Goal: Communication & Community: Answer question/provide support

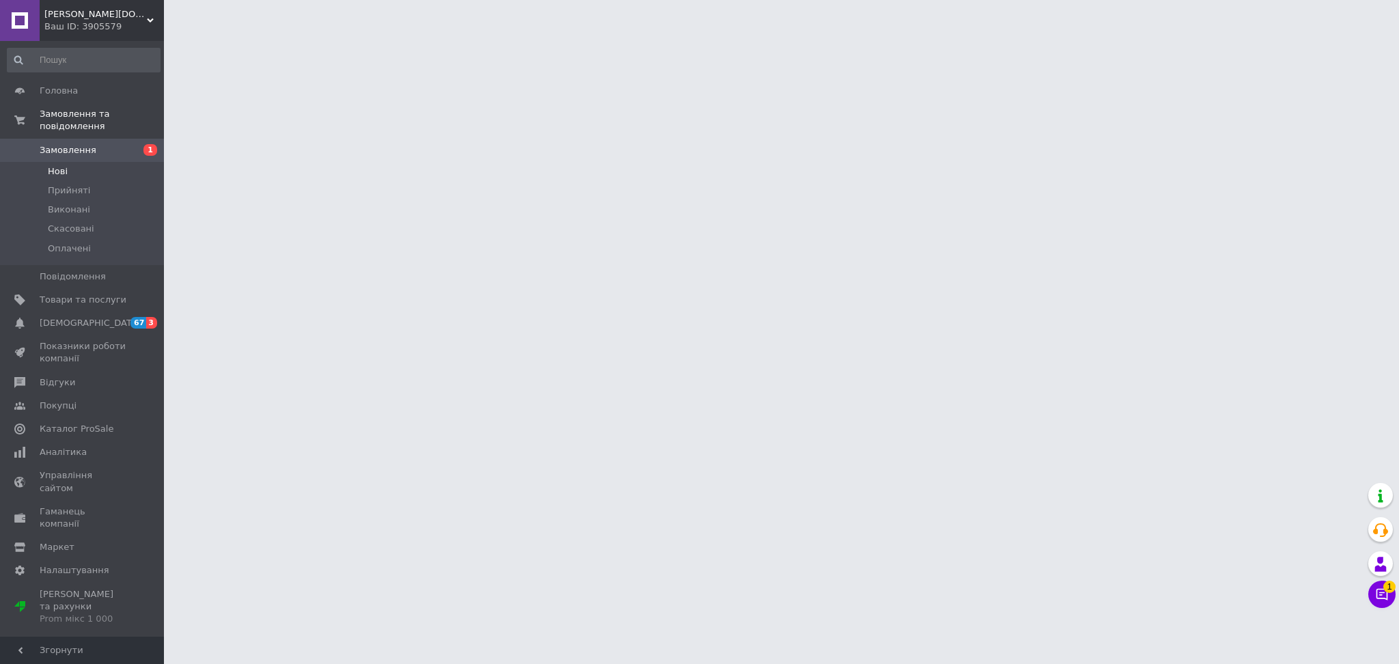
click at [66, 162] on li "Нові" at bounding box center [83, 171] width 167 height 19
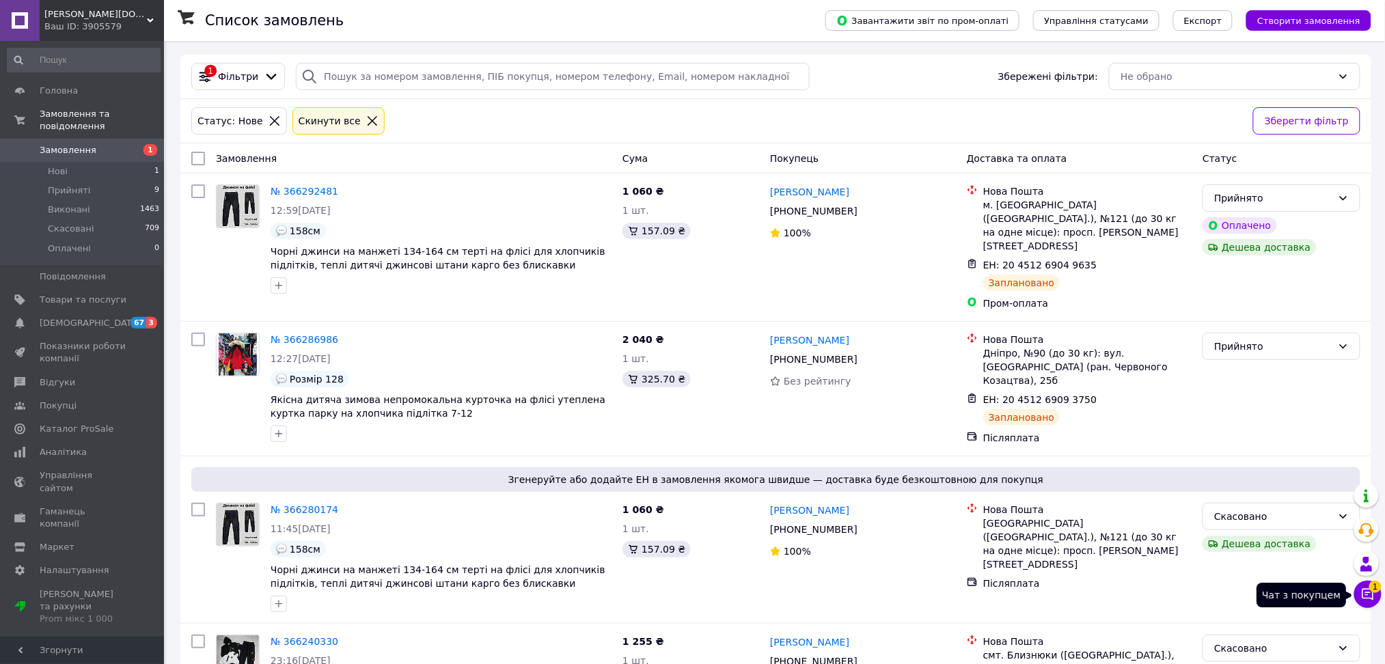
click at [1369, 595] on icon at bounding box center [1368, 595] width 12 height 12
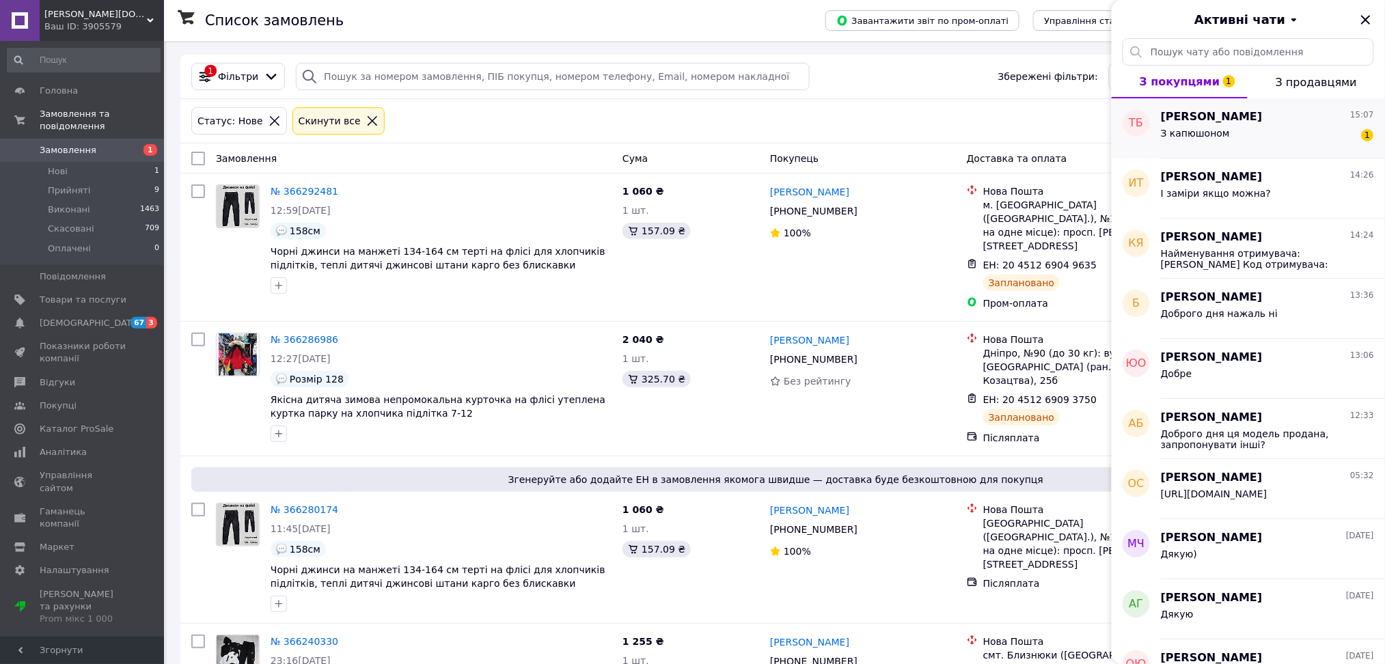
click at [1250, 137] on div "З капюшоном 1" at bounding box center [1267, 136] width 213 height 22
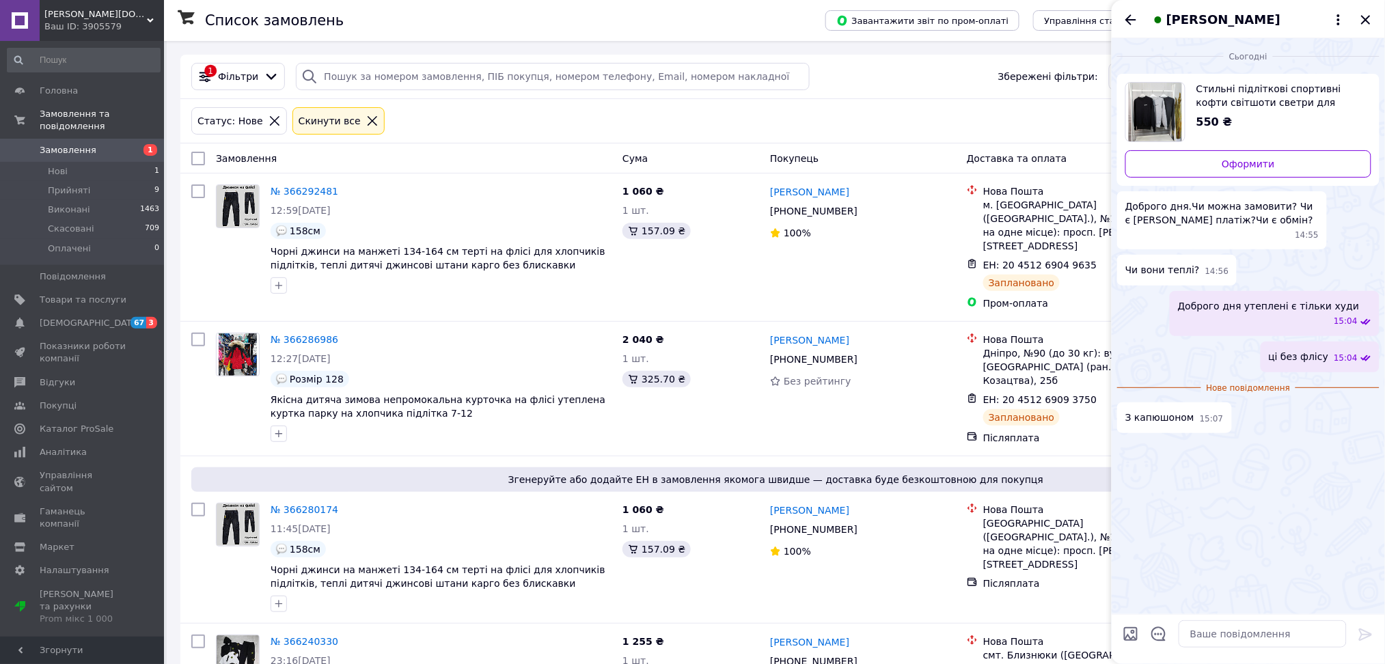
click at [1207, 648] on div at bounding box center [1262, 634] width 179 height 38
drag, startPoint x: 1214, startPoint y: 641, endPoint x: 1218, endPoint y: 628, distance: 13.4
click at [1214, 640] on textarea at bounding box center [1263, 633] width 168 height 27
type textarea "на який зріст"
click at [1129, 18] on icon "Назад" at bounding box center [1130, 19] width 11 height 10
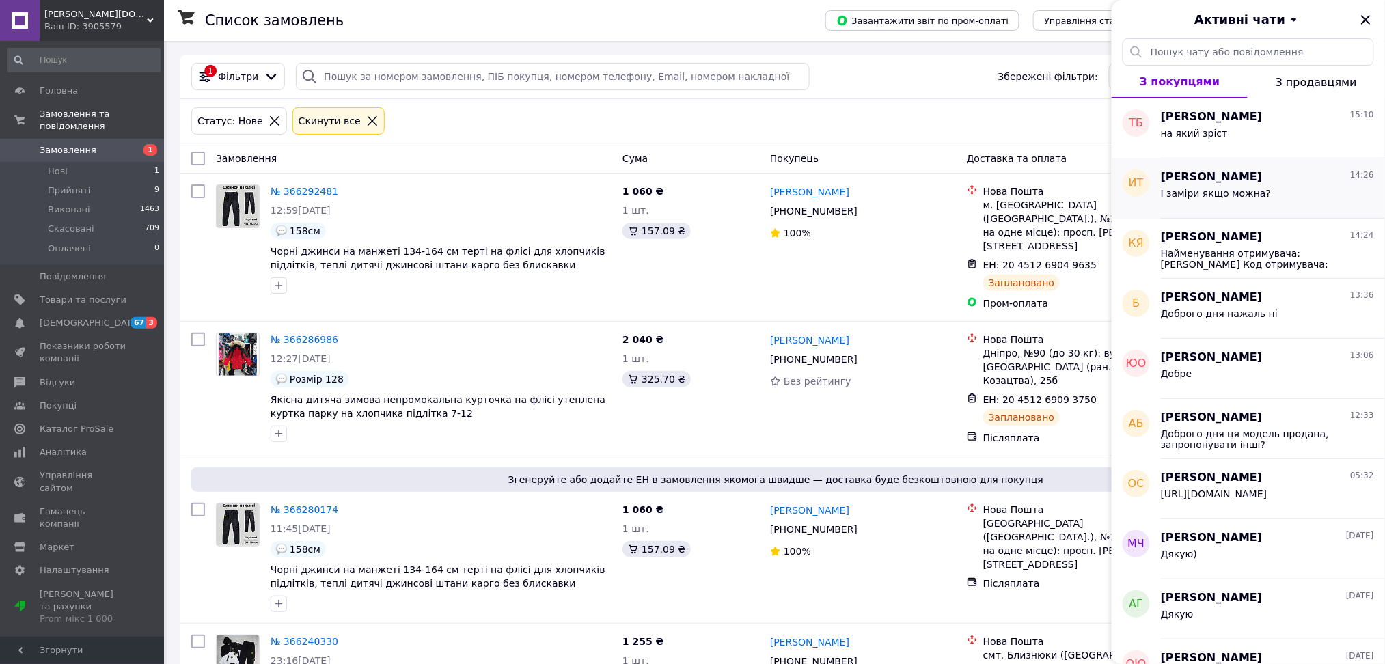
click at [1270, 212] on div "[PERSON_NAME] 14:26 І заміри якщо можна?" at bounding box center [1273, 189] width 224 height 60
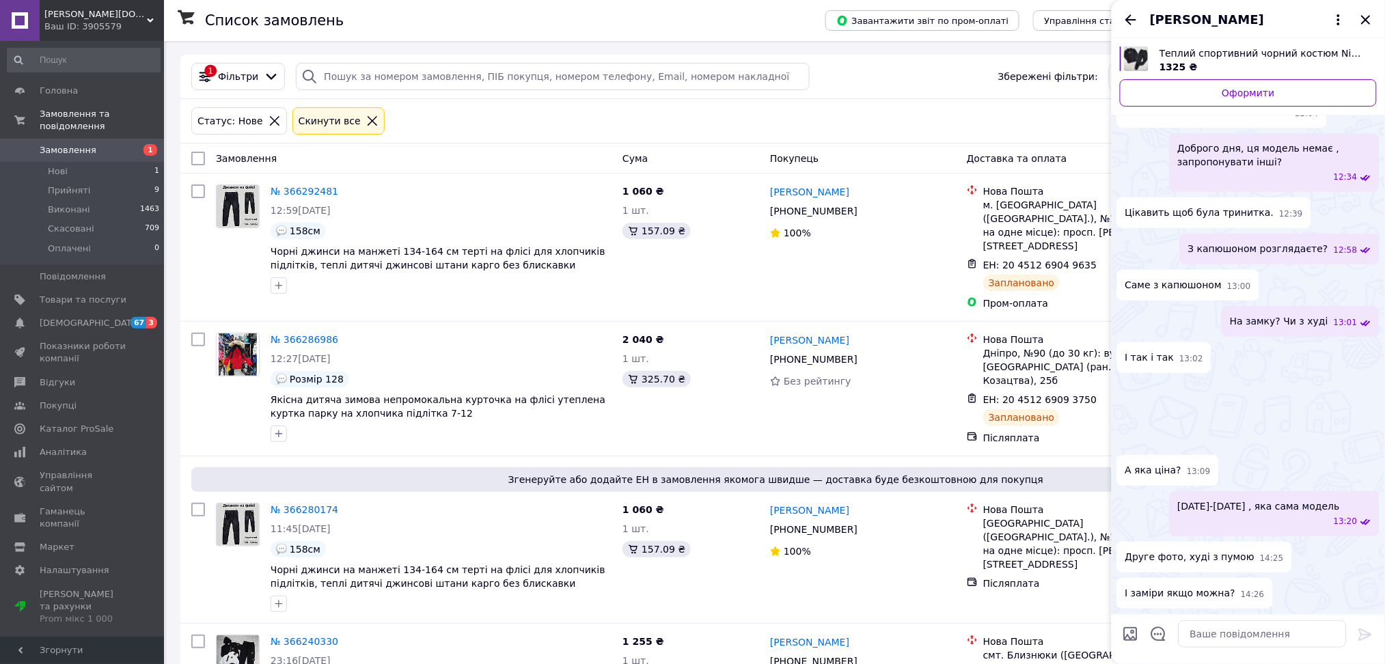
scroll to position [837, 0]
click at [1242, 641] on textarea at bounding box center [1263, 633] width 168 height 27
type textarea "з пумой не знайшли нажаль"
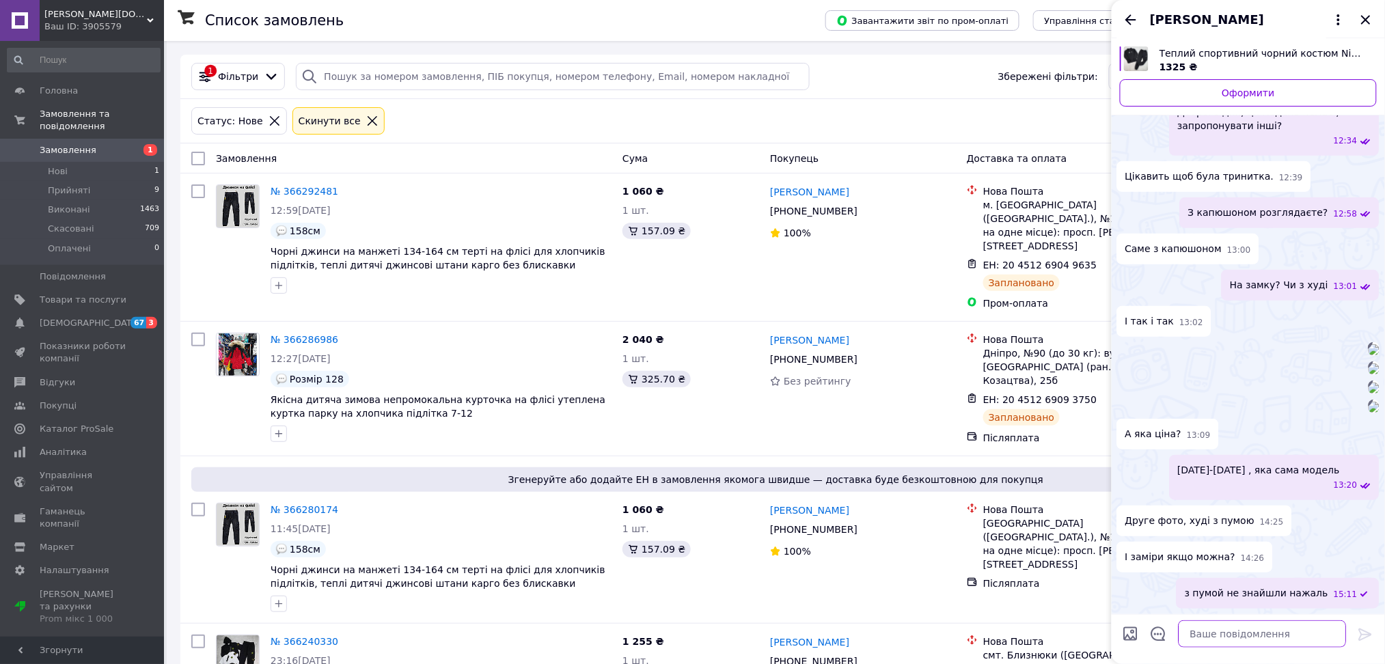
scroll to position [873, 0]
click at [63, 165] on span "Нові" at bounding box center [58, 171] width 20 height 12
click at [1365, 20] on icon "Закрити" at bounding box center [1365, 19] width 9 height 9
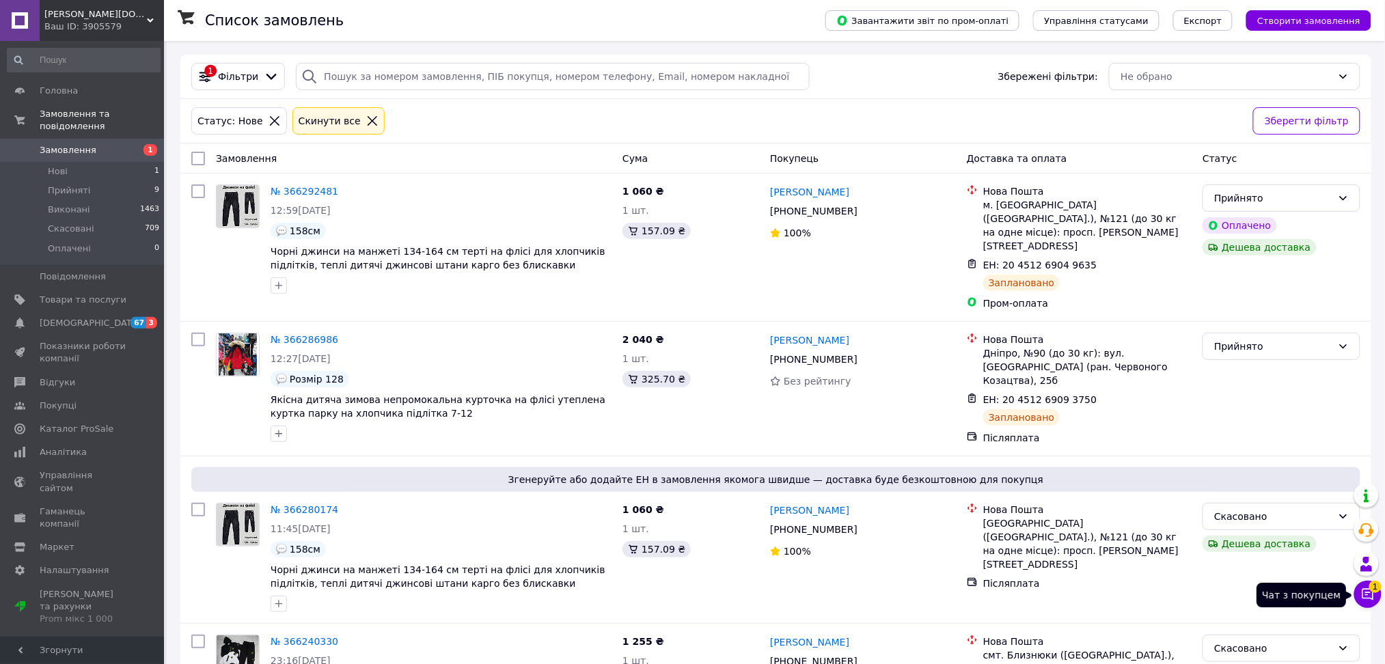
click at [1362, 594] on icon at bounding box center [1368, 595] width 14 height 14
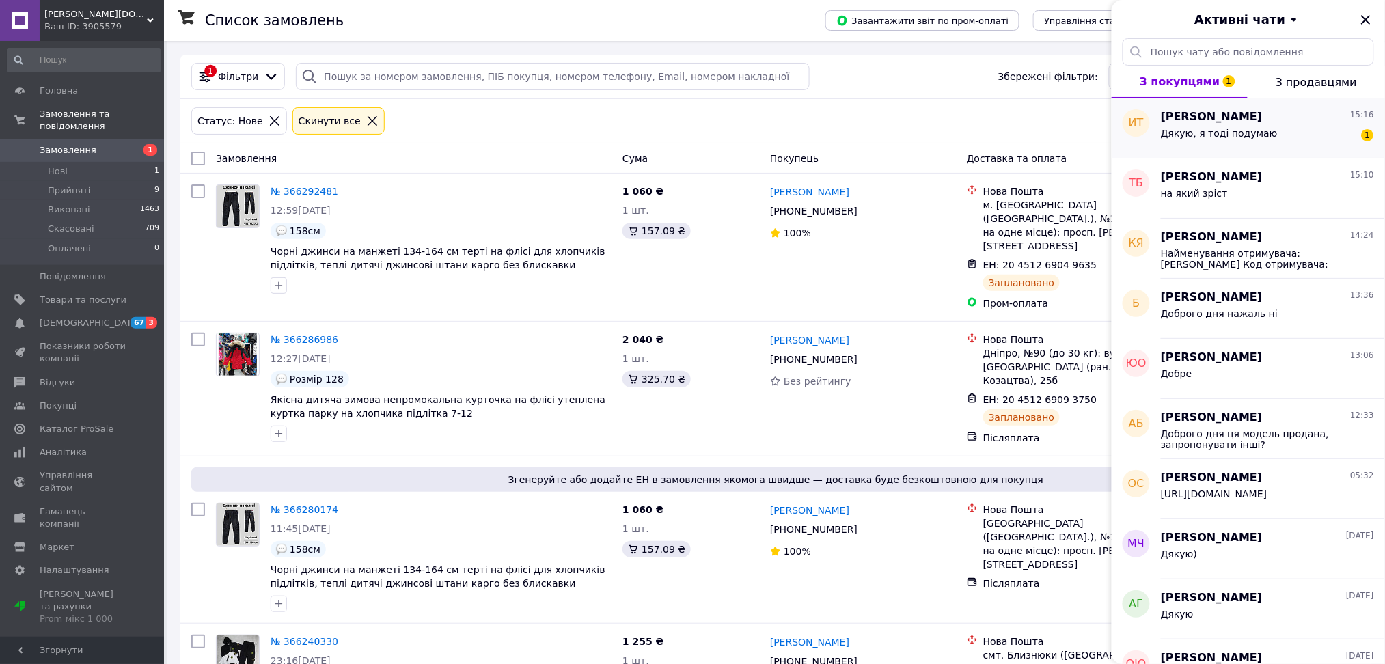
click at [1292, 139] on div "Дякую, я тоді подумаю 1" at bounding box center [1267, 136] width 213 height 22
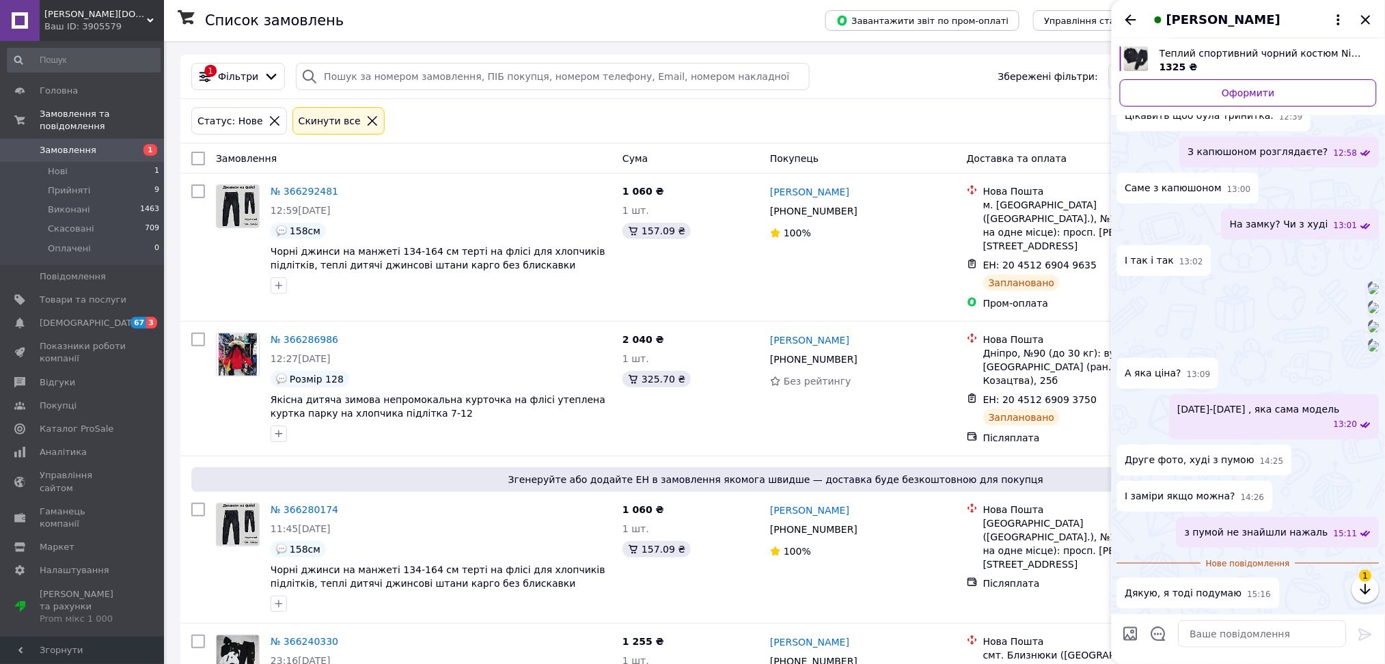
scroll to position [934, 0]
